Goal: Transaction & Acquisition: Subscribe to service/newsletter

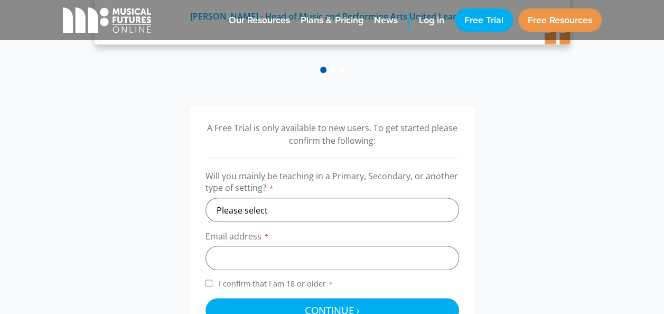
scroll to position [352, 0]
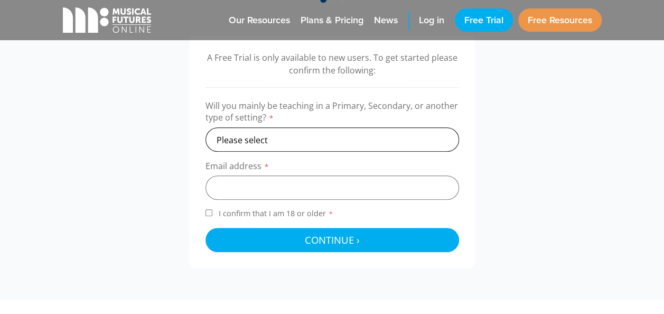
click at [421, 134] on select "Please select Primary Secondary Other" at bounding box center [333, 139] width 254 height 24
select select "primary"
click at [206, 127] on select "Please select Primary Secondary Other" at bounding box center [333, 139] width 254 height 24
click at [254, 189] on input "email" at bounding box center [333, 187] width 254 height 24
type input "[EMAIL_ADDRESS][DOMAIN_NAME]"
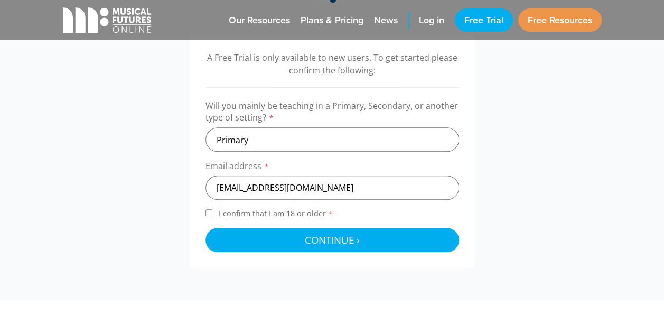
click at [206, 210] on input "I confirm that I am 18 or older *" at bounding box center [209, 212] width 7 height 7
checkbox input "true"
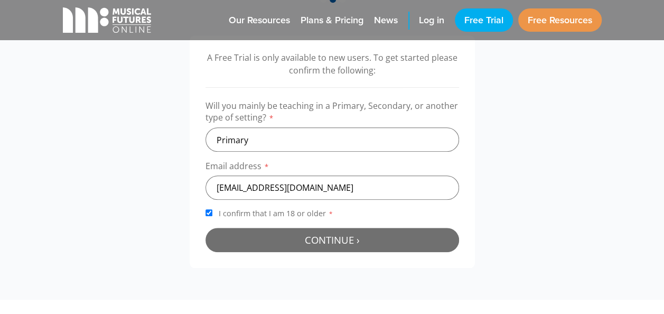
click at [285, 240] on button "Continue › Checking your details..." at bounding box center [333, 240] width 254 height 24
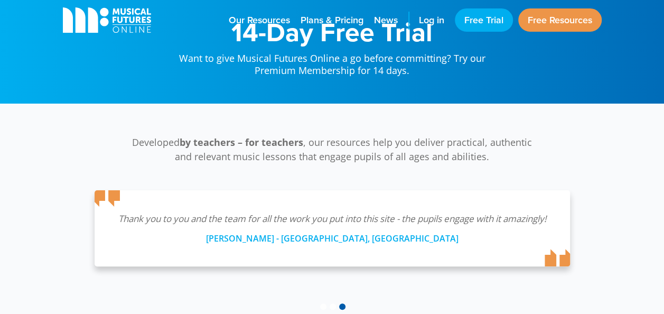
scroll to position [0, 0]
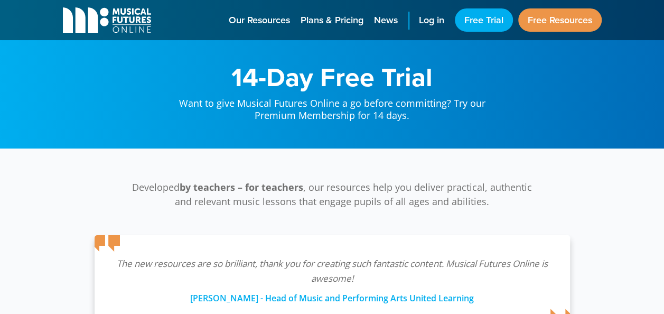
scroll to position [345, 0]
